Goal: Browse casually

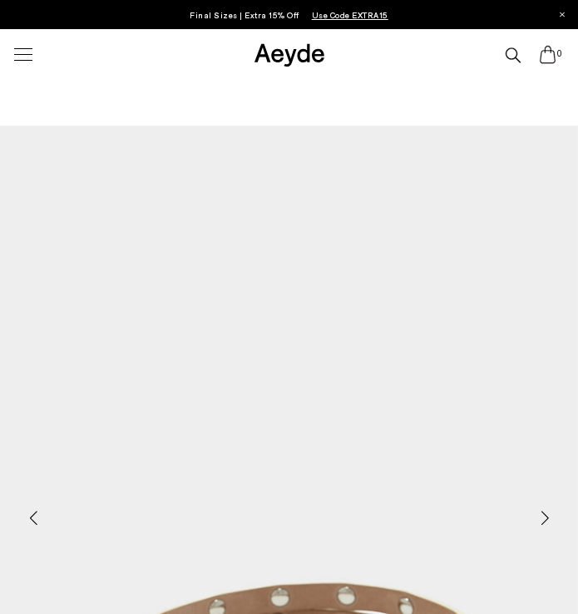
scroll to position [250, 0]
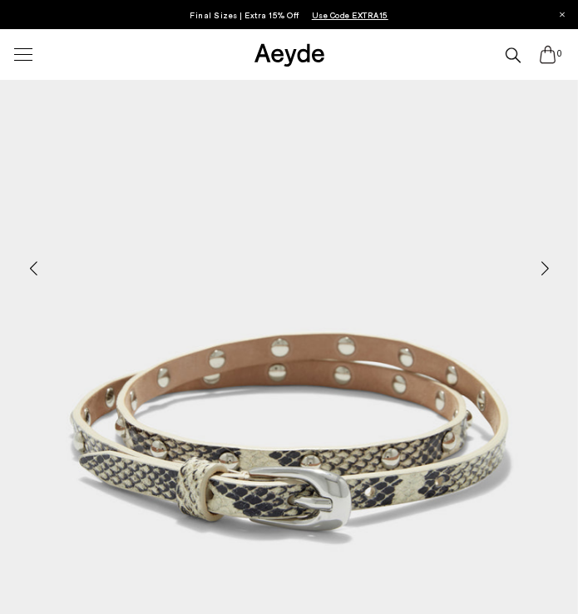
click at [547, 264] on div "Next slide" at bounding box center [545, 268] width 50 height 50
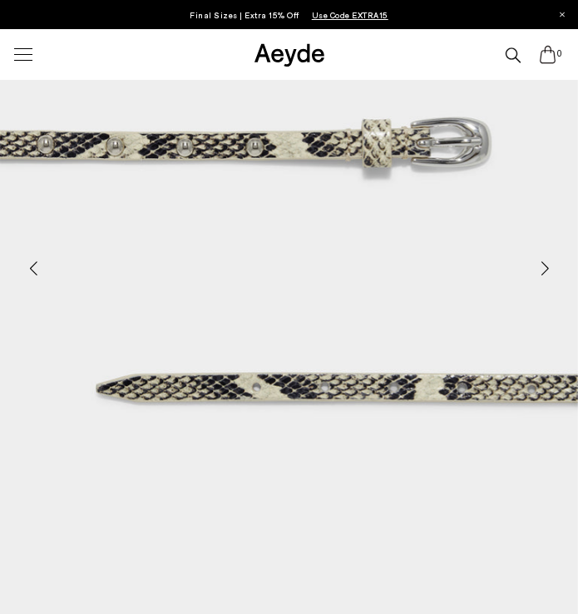
click at [547, 264] on div "Next slide" at bounding box center [545, 268] width 50 height 50
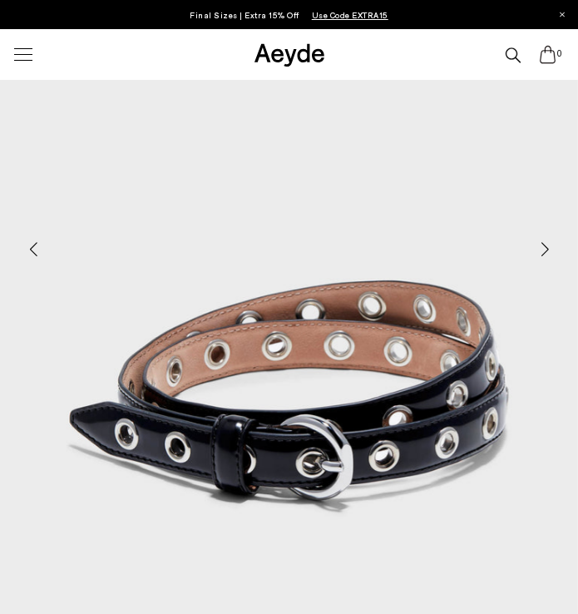
click at [551, 250] on div "Next slide" at bounding box center [545, 249] width 50 height 50
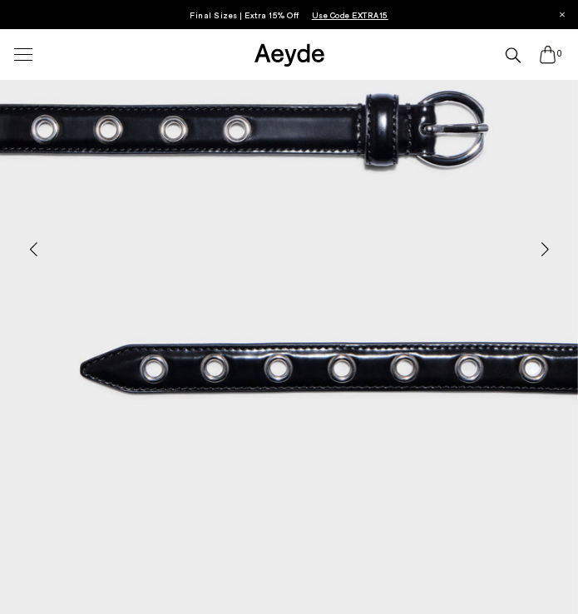
click at [551, 250] on div "Next slide" at bounding box center [545, 249] width 50 height 50
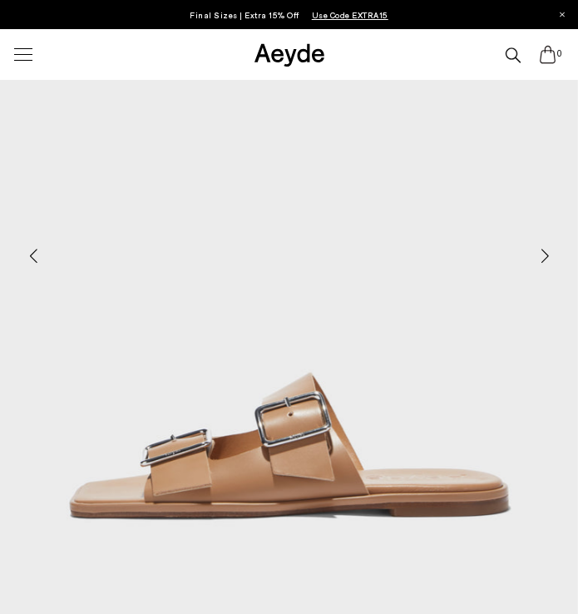
scroll to position [315, 0]
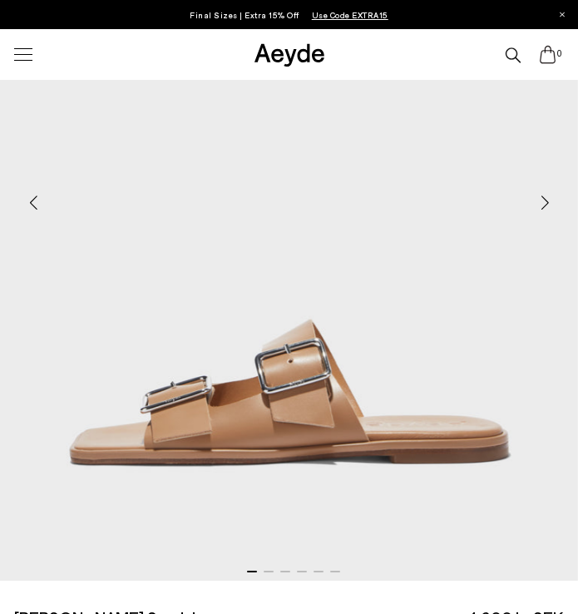
click at [546, 208] on div "Next slide" at bounding box center [545, 202] width 50 height 50
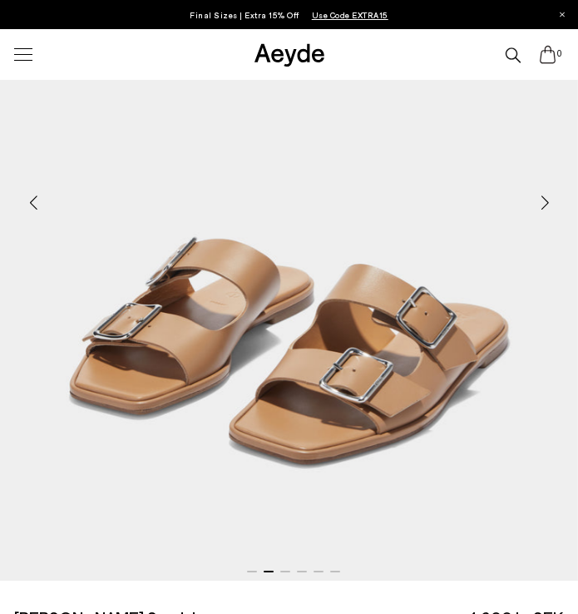
click at [546, 208] on div "Next slide" at bounding box center [545, 202] width 50 height 50
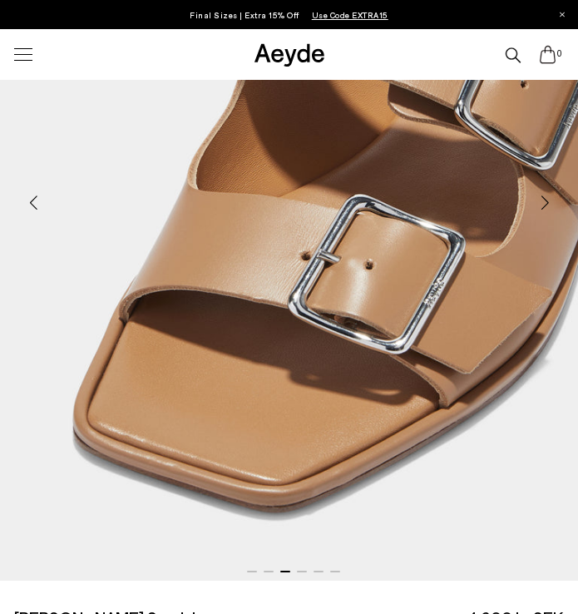
click at [546, 208] on div "Next slide" at bounding box center [545, 202] width 50 height 50
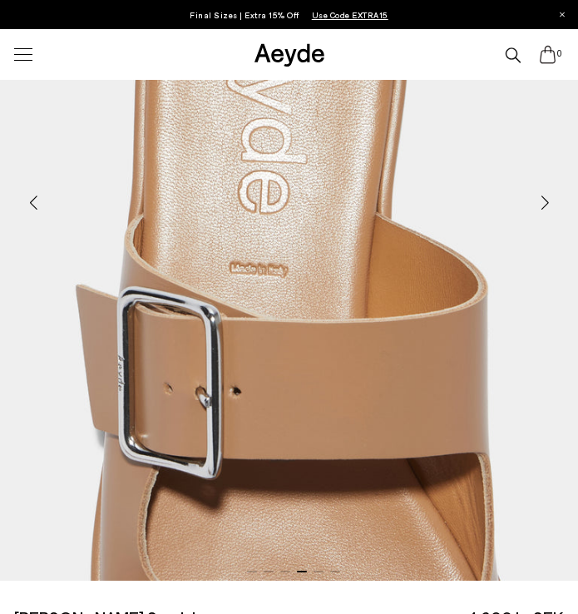
click at [546, 208] on div "Next slide" at bounding box center [545, 202] width 50 height 50
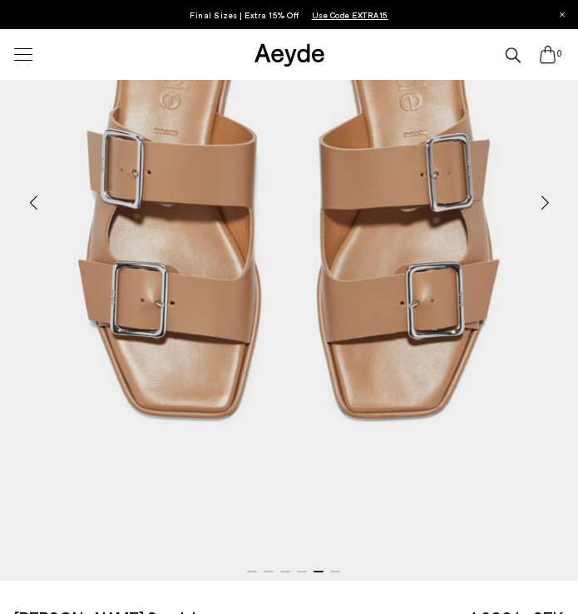
click at [546, 208] on div "Next slide" at bounding box center [545, 202] width 50 height 50
